Goal: Information Seeking & Learning: Check status

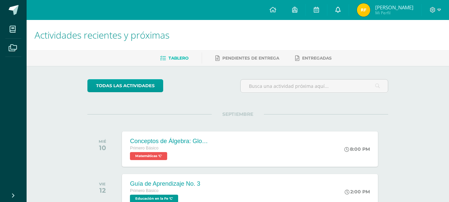
click at [341, 8] on icon at bounding box center [338, 10] width 5 height 6
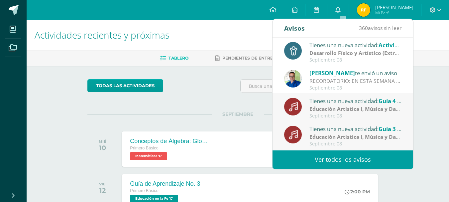
scroll to position [67, 0]
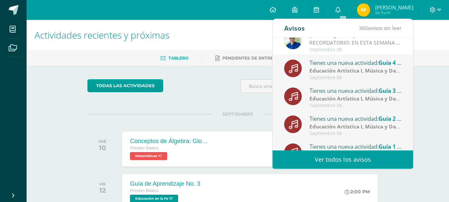
click at [379, 160] on link "Ver todos los avisos" at bounding box center [343, 159] width 141 height 18
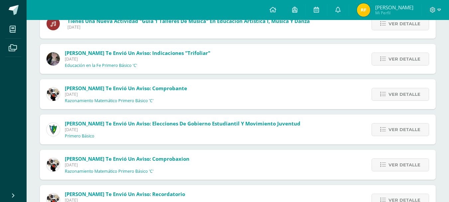
scroll to position [166, 0]
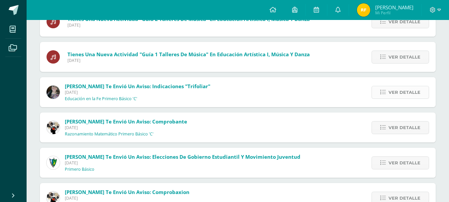
click at [388, 90] on link "Ver detalle" at bounding box center [401, 92] width 58 height 13
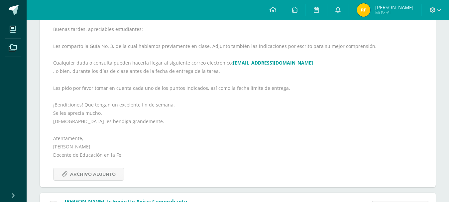
scroll to position [266, 0]
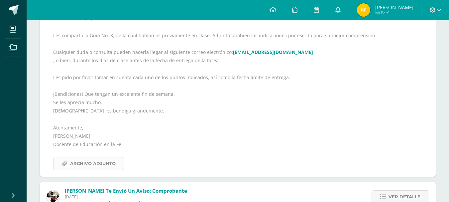
click at [86, 159] on span "Archivo Adjunto" at bounding box center [93, 163] width 46 height 12
